Goal: Information Seeking & Learning: Learn about a topic

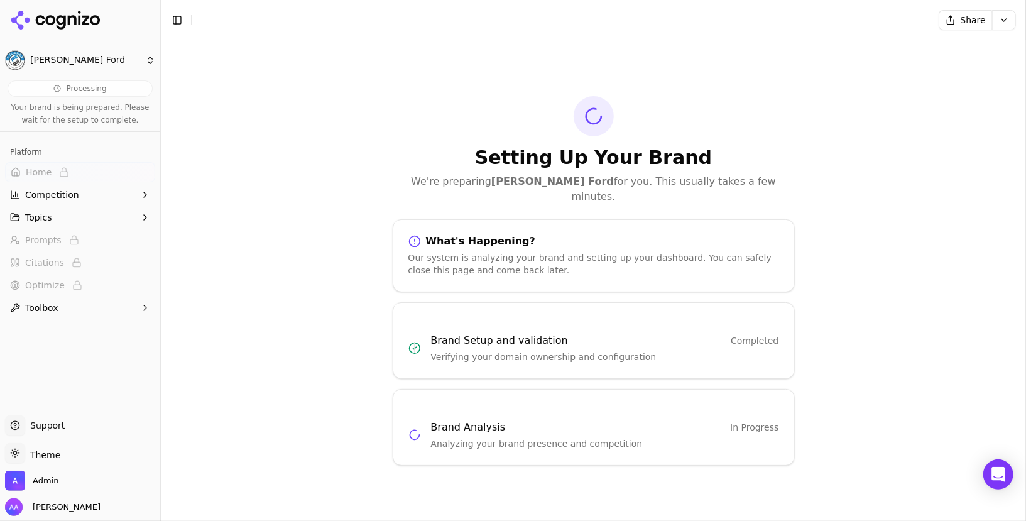
click at [330, 205] on div "Setting Up Your Brand We're preparing Stuckey Ford for you. This usually takes …" at bounding box center [593, 280] width 865 height 481
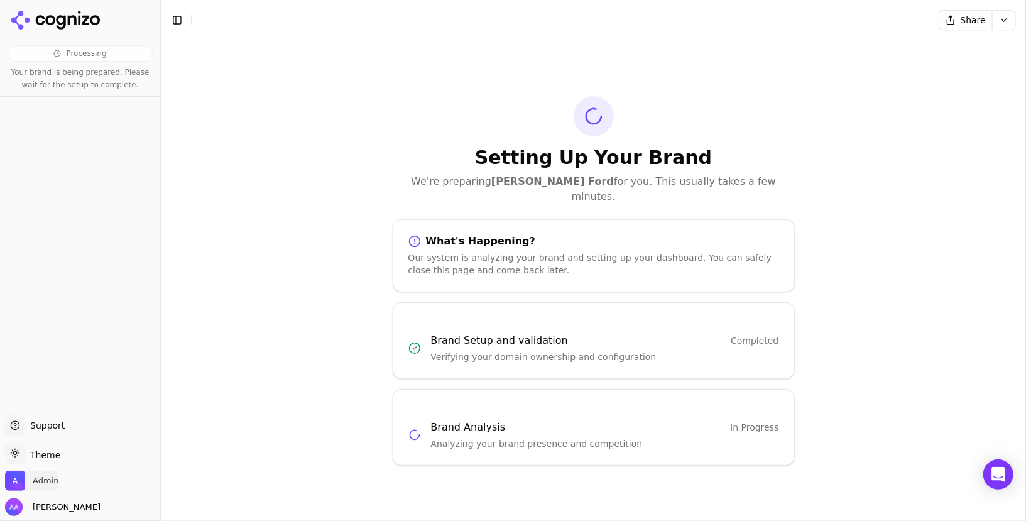
click at [45, 481] on span "Admin" at bounding box center [46, 480] width 26 height 11
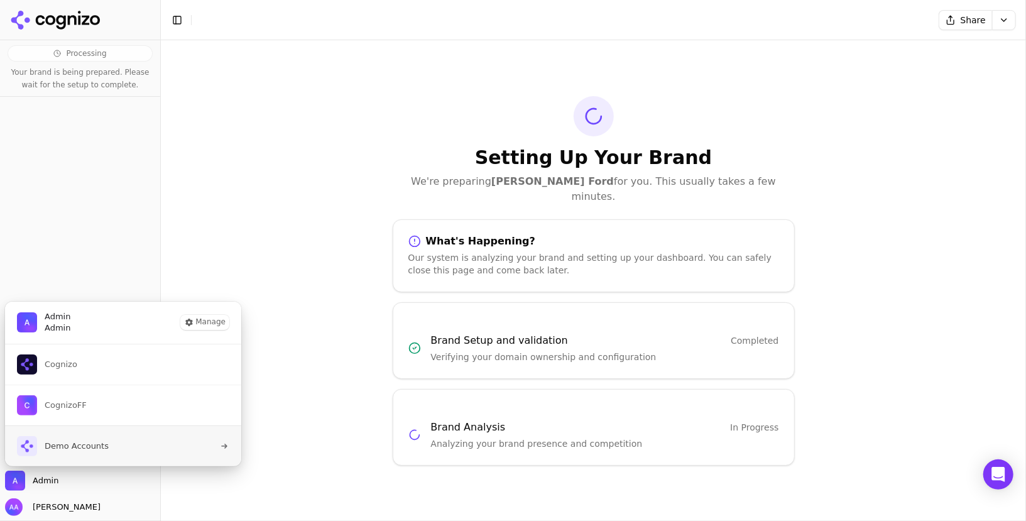
click at [95, 443] on span "Demo Accounts" at bounding box center [77, 445] width 64 height 11
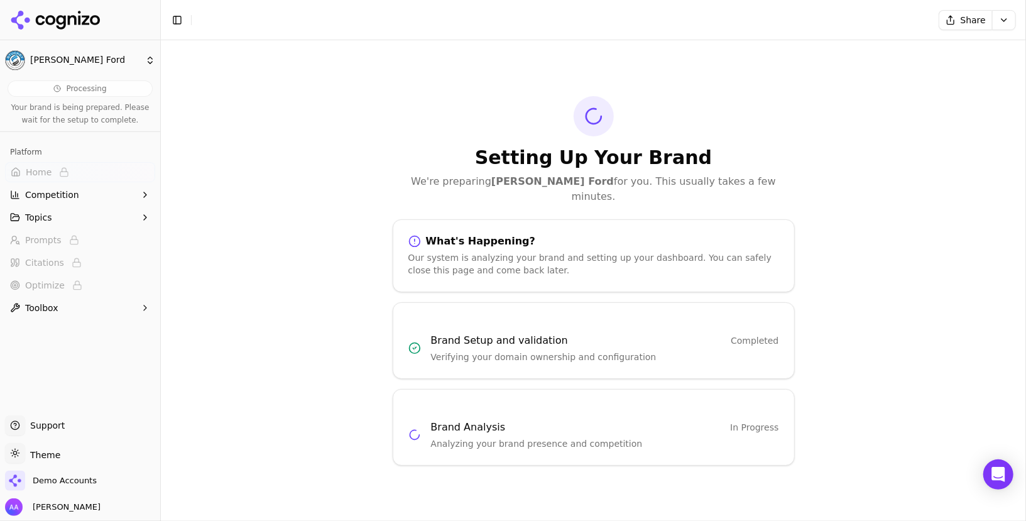
click at [45, 23] on icon at bounding box center [55, 20] width 91 height 19
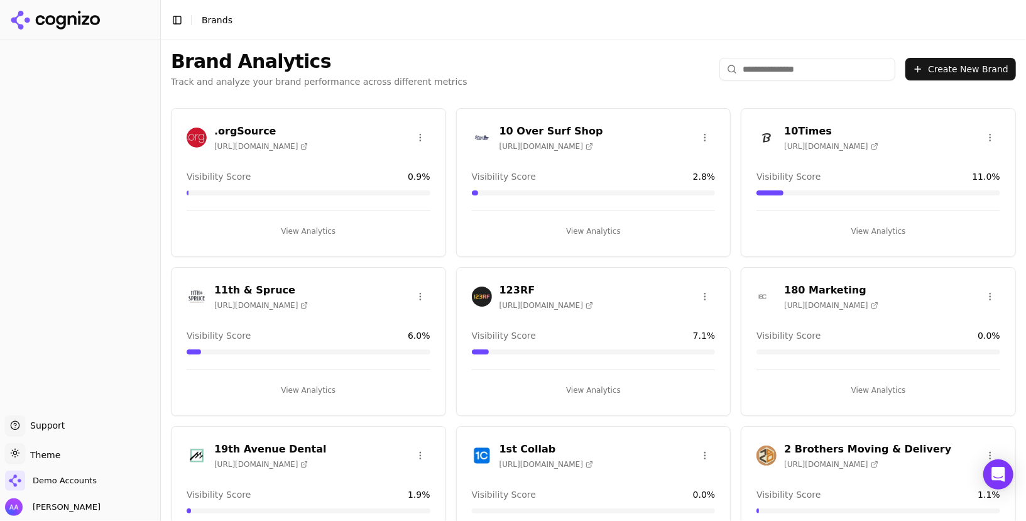
click at [756, 64] on input "search" at bounding box center [807, 69] width 176 height 23
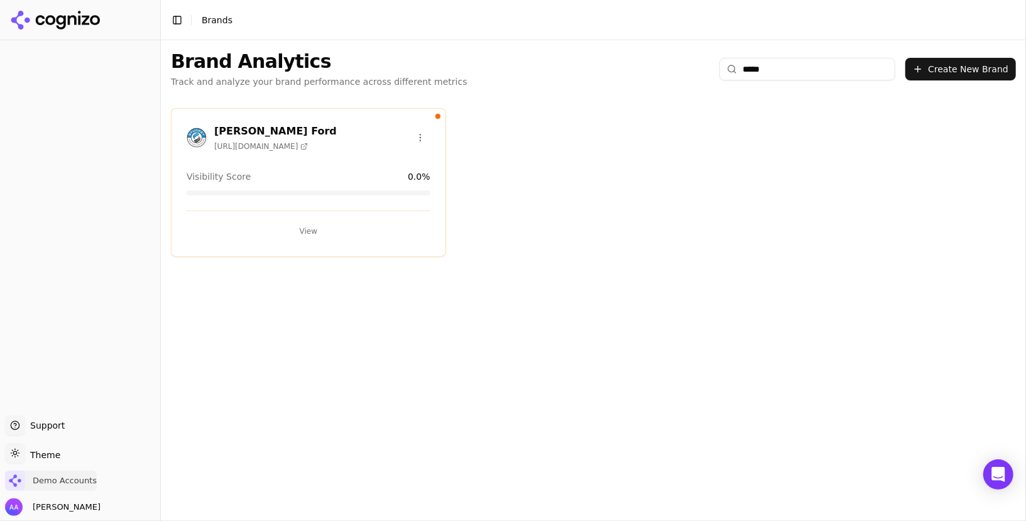
type input "*****"
click at [62, 481] on span "Demo Accounts" at bounding box center [65, 480] width 64 height 11
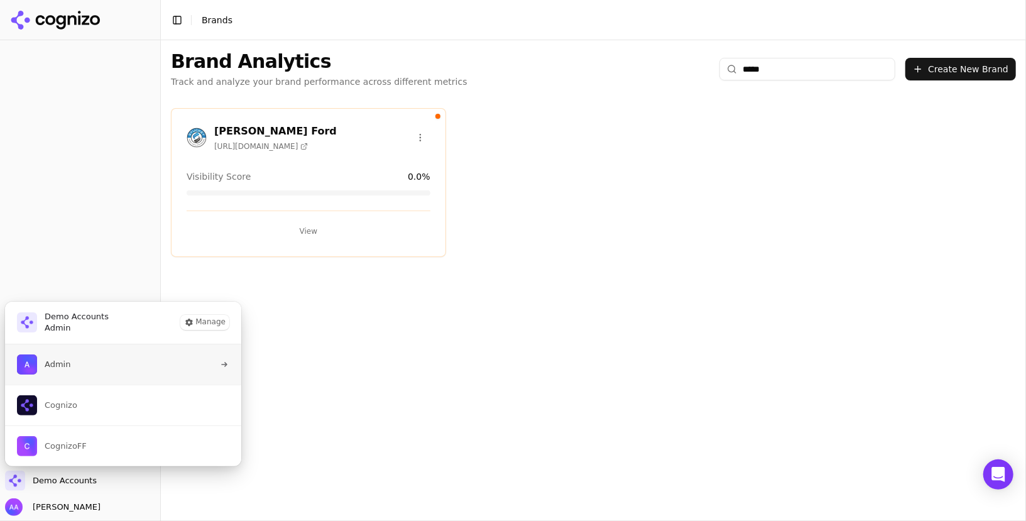
click at [84, 374] on button "Admin" at bounding box center [122, 364] width 237 height 40
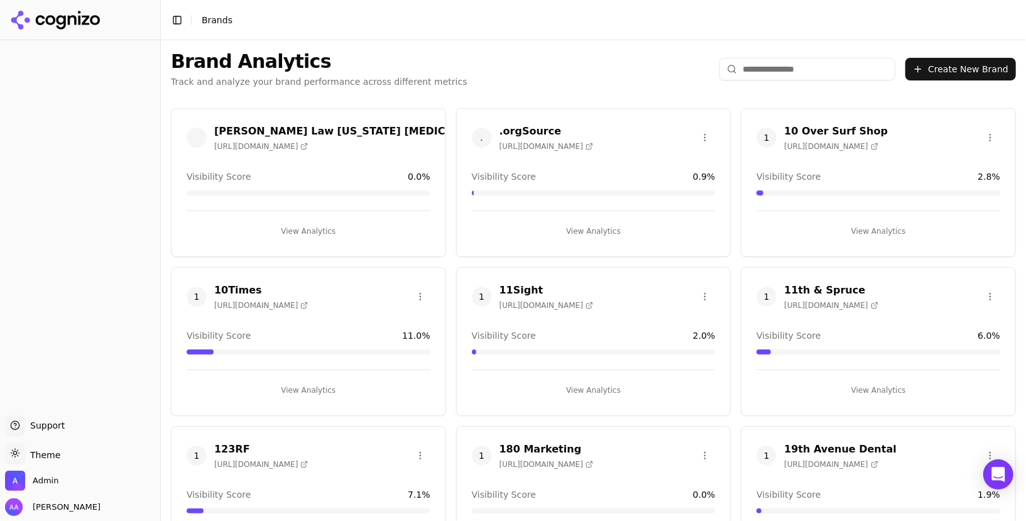
click at [775, 64] on input "search" at bounding box center [807, 69] width 176 height 23
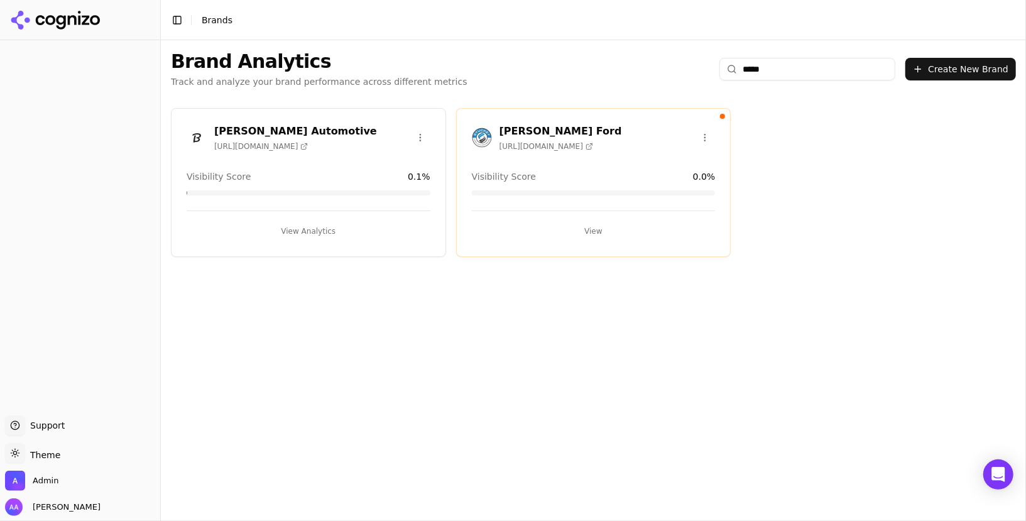
type input "*****"
click at [475, 144] on img at bounding box center [482, 138] width 20 height 20
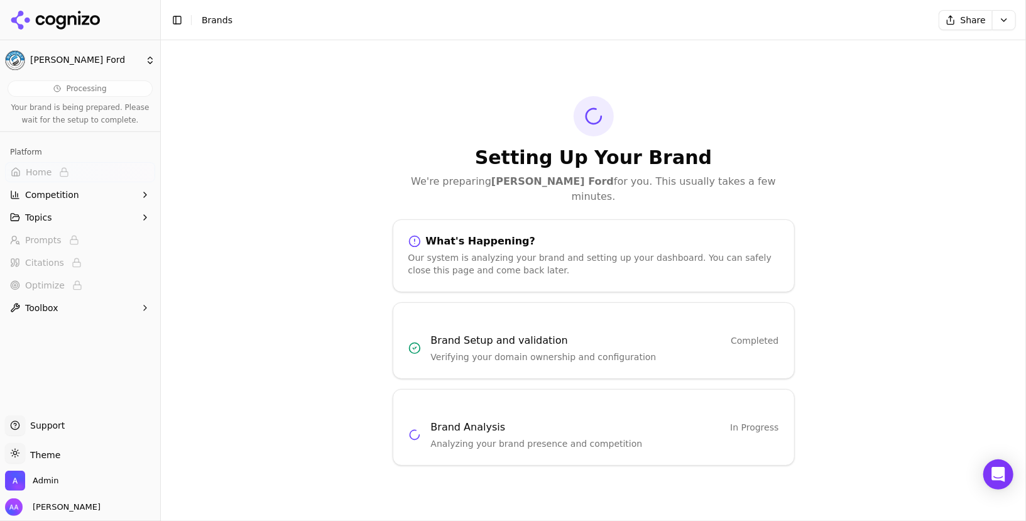
click at [79, 13] on icon at bounding box center [55, 20] width 91 height 19
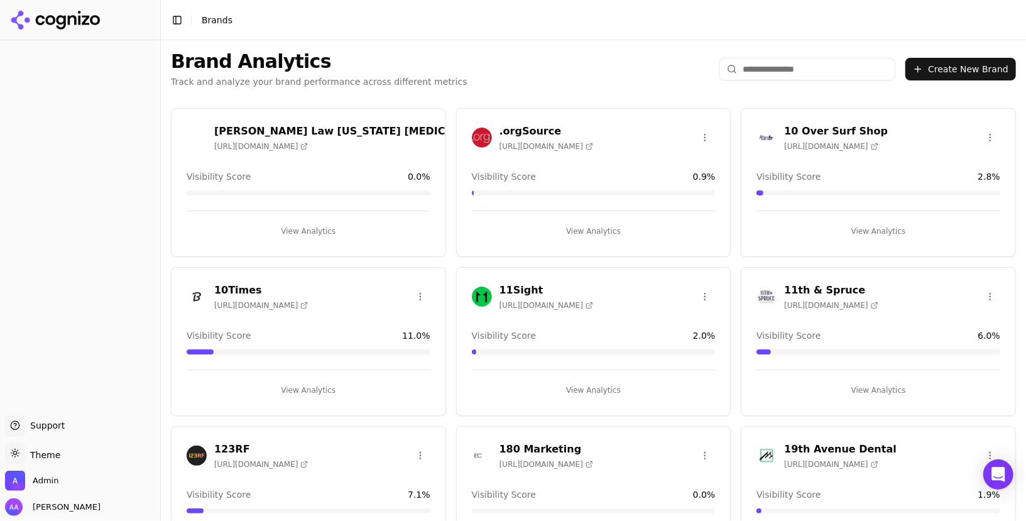
click at [773, 72] on input "search" at bounding box center [807, 69] width 176 height 23
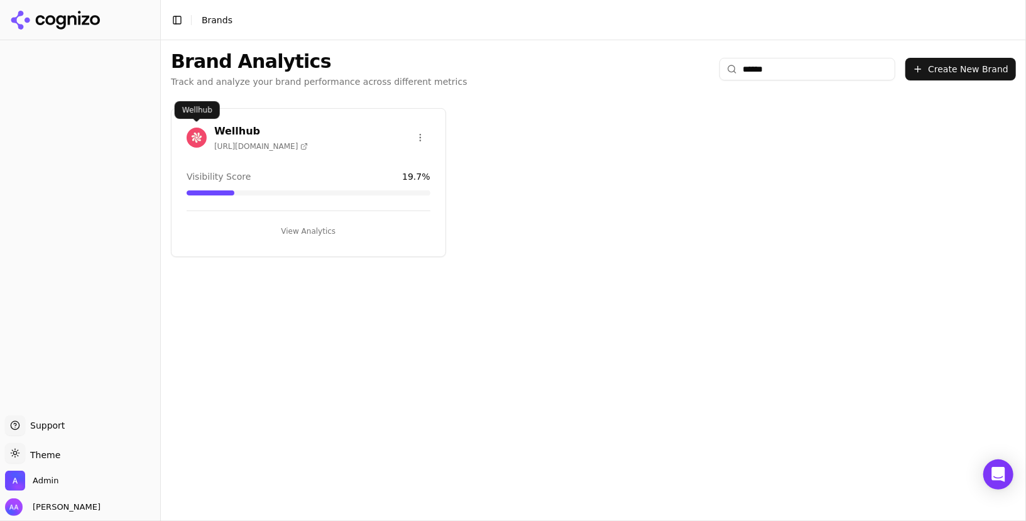
type input "******"
click at [188, 131] on img at bounding box center [197, 138] width 20 height 20
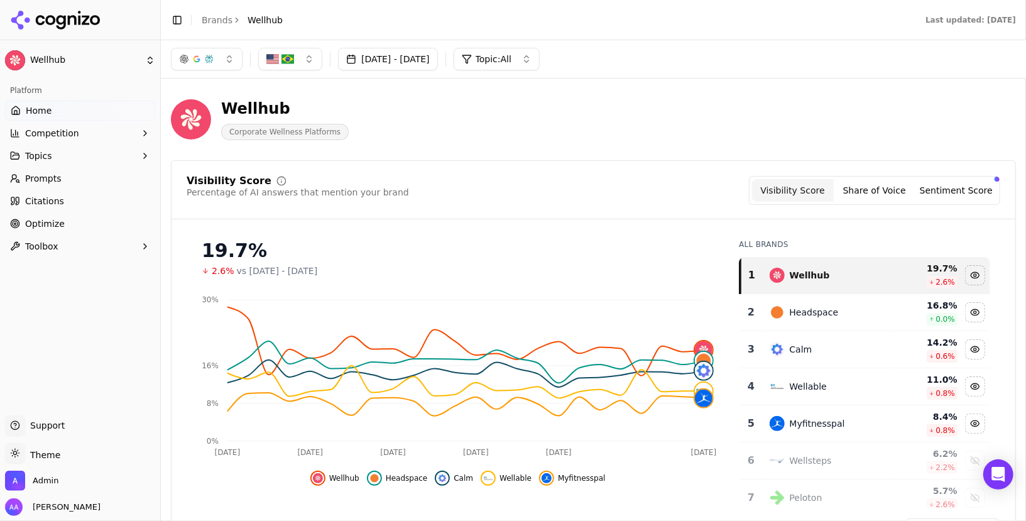
click at [104, 184] on link "Prompts" at bounding box center [80, 178] width 150 height 20
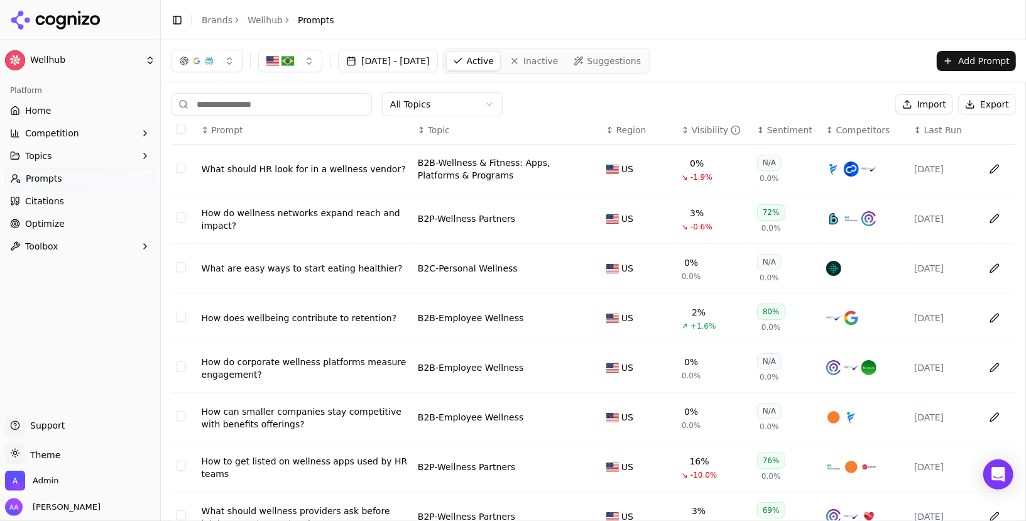
click at [310, 176] on td "What should HR look for in a wellness vendor?" at bounding box center [305, 169] width 216 height 50
click at [311, 173] on div "What should HR look for in a wellness vendor?" at bounding box center [305, 169] width 206 height 13
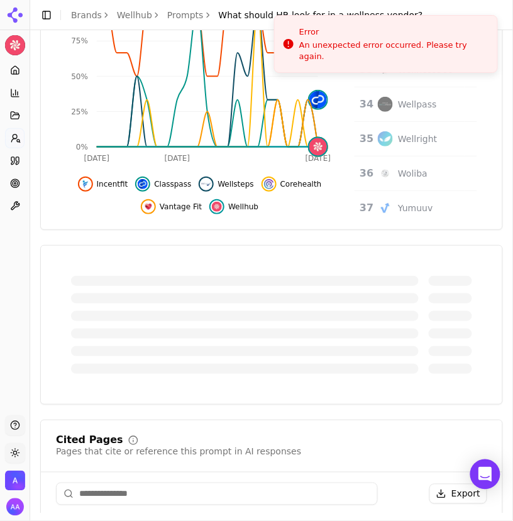
scroll to position [223, 0]
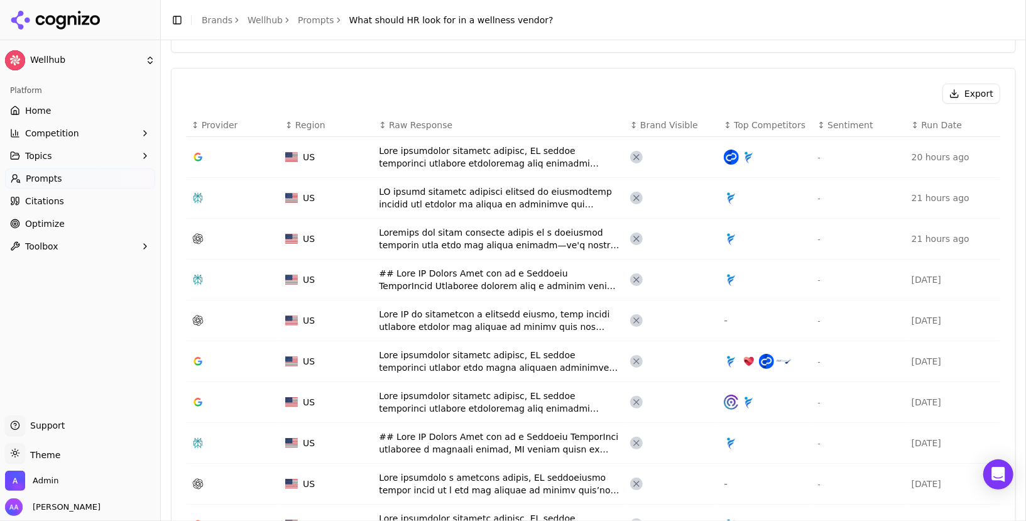
scroll to position [405, 0]
click at [487, 88] on div "Export" at bounding box center [594, 92] width 814 height 20
